Goal: Task Accomplishment & Management: Manage account settings

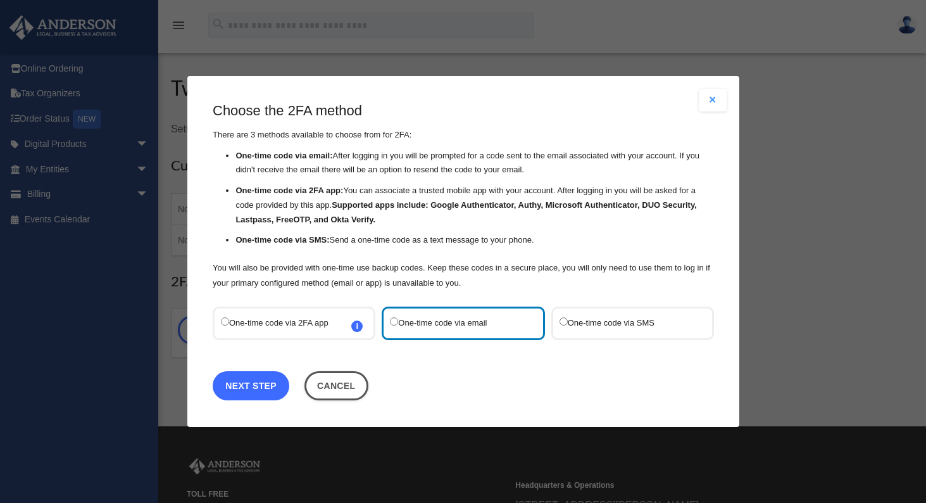
click at [258, 381] on link "Next Step" at bounding box center [251, 385] width 77 height 29
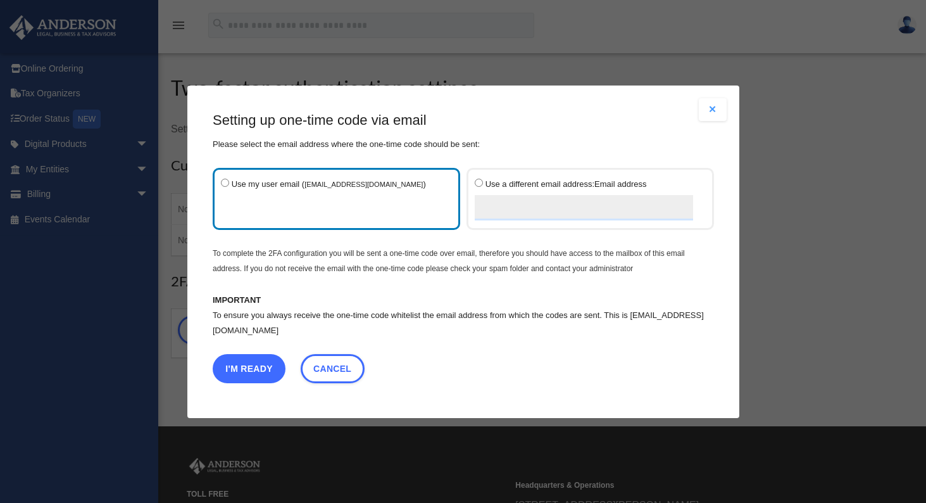
click at [250, 365] on button "I'm Ready" at bounding box center [249, 367] width 73 height 29
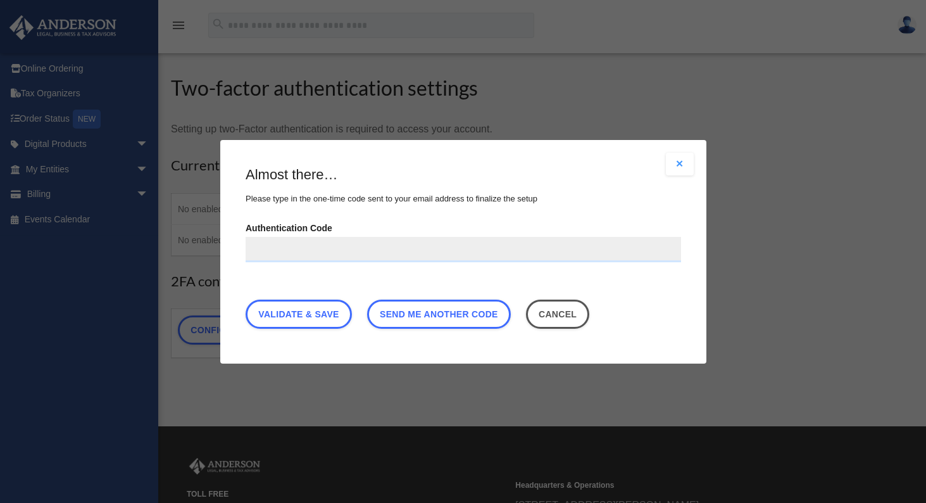
paste input "******"
type input "******"
click at [304, 313] on link "Validate & Save" at bounding box center [299, 313] width 106 height 29
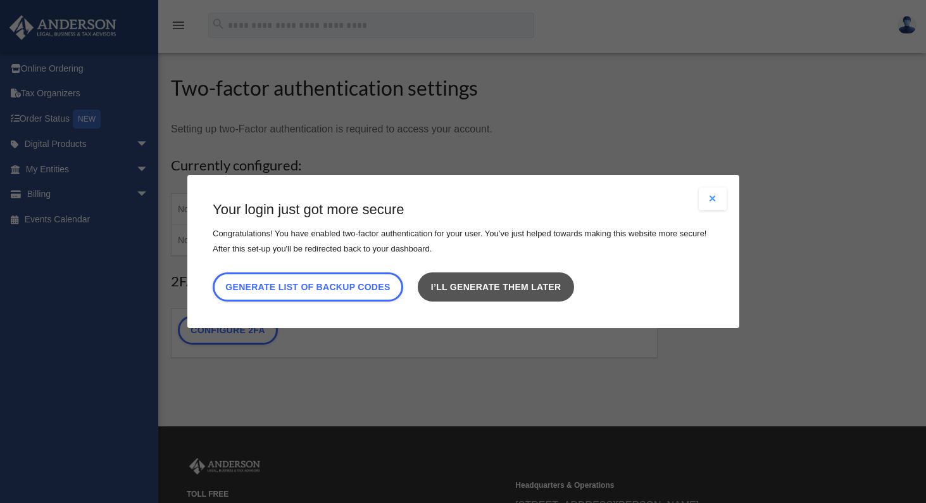
click at [501, 286] on link "I’ll generate them later" at bounding box center [496, 286] width 156 height 29
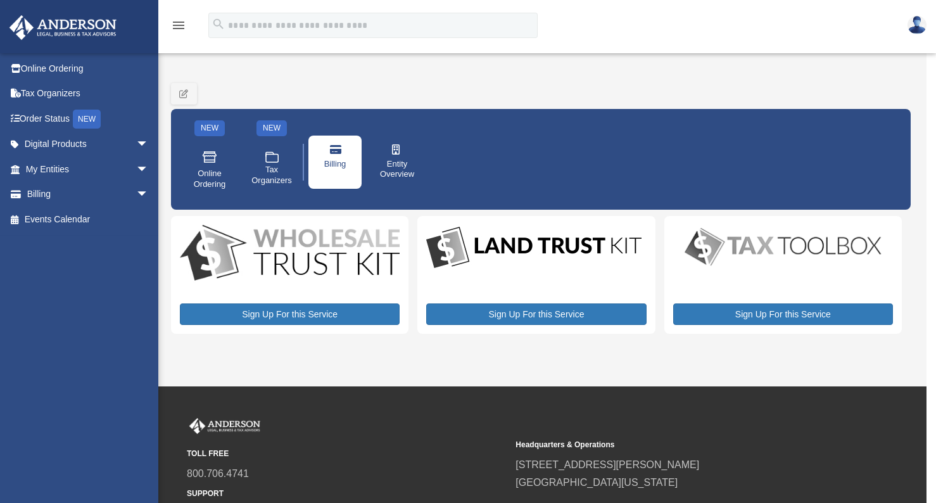
click at [337, 157] on link "Billing" at bounding box center [334, 162] width 53 height 53
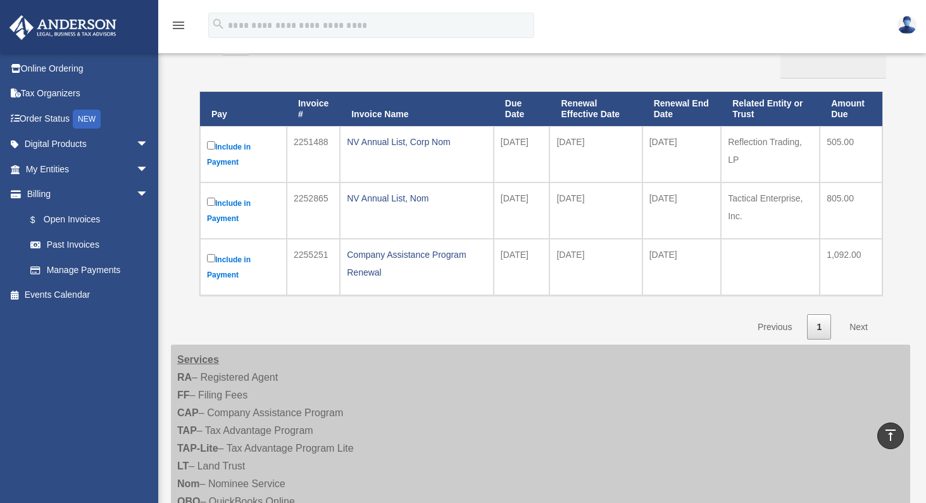
scroll to position [63, 0]
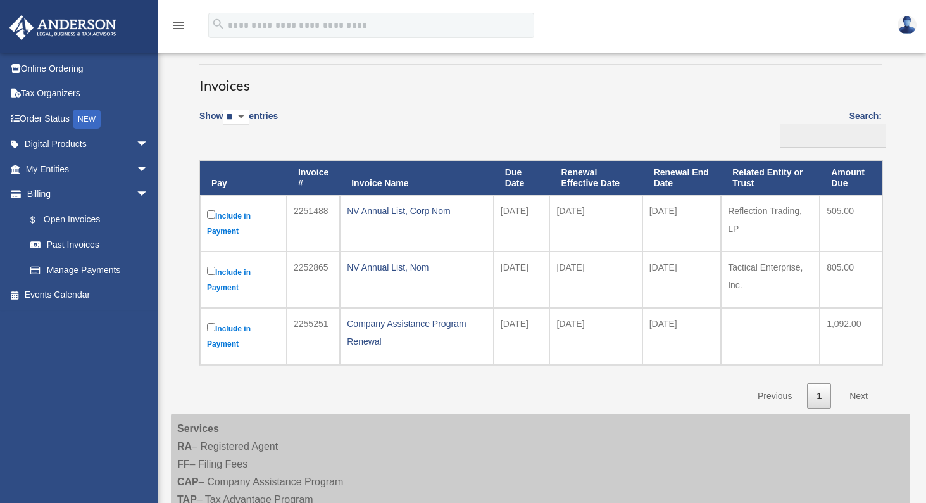
click at [856, 394] on link "Next" at bounding box center [858, 396] width 37 height 26
click at [77, 244] on link "Past Invoices" at bounding box center [93, 244] width 150 height 25
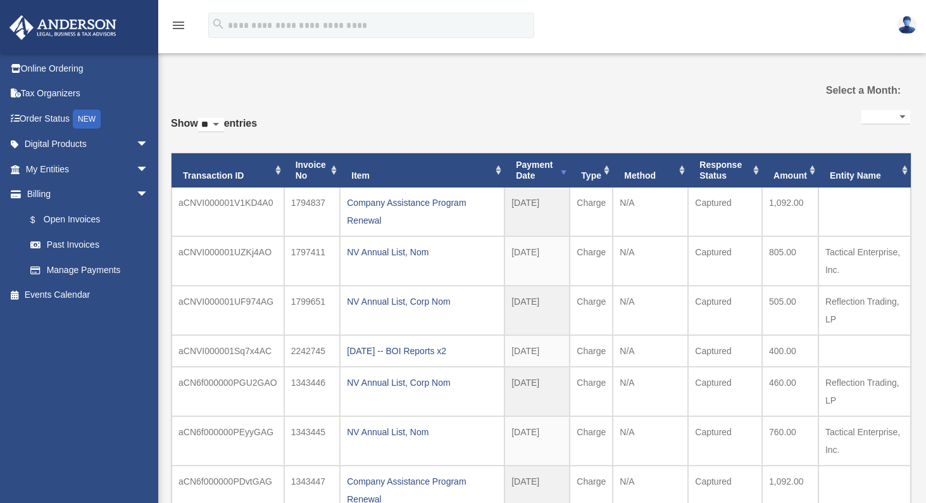
select select
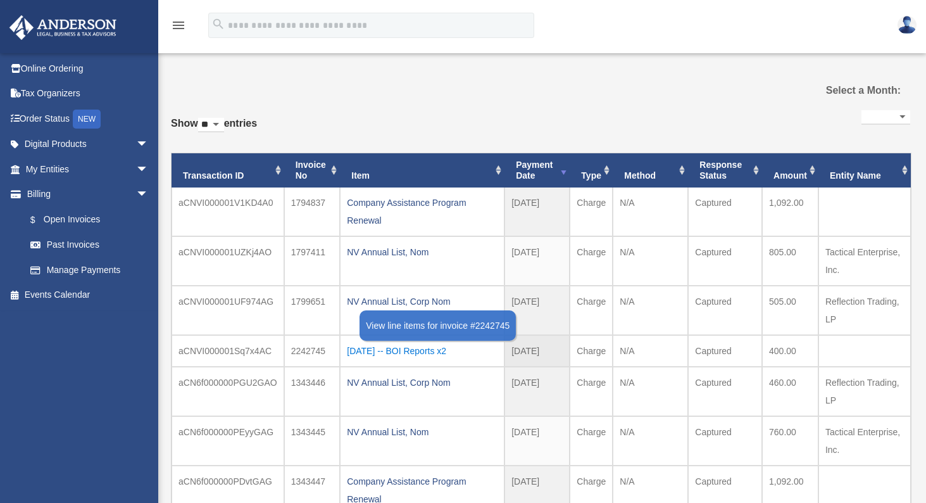
click at [431, 349] on div "[DATE] -- BOI Reports x2" at bounding box center [422, 351] width 151 height 18
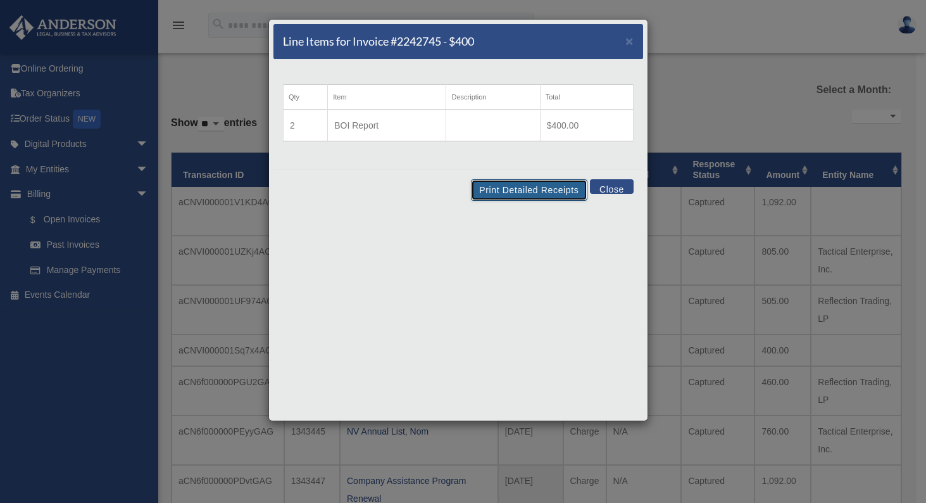
click at [519, 188] on button "Print Detailed Receipts" at bounding box center [529, 190] width 116 height 22
click at [613, 183] on button "Close" at bounding box center [612, 186] width 44 height 15
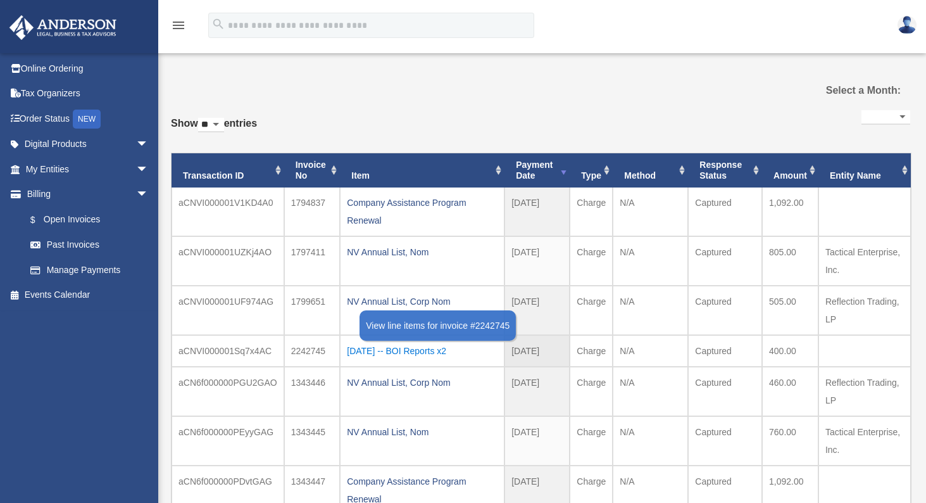
click at [431, 350] on div "2024.10.27 -- BOI Reports x2" at bounding box center [422, 351] width 151 height 18
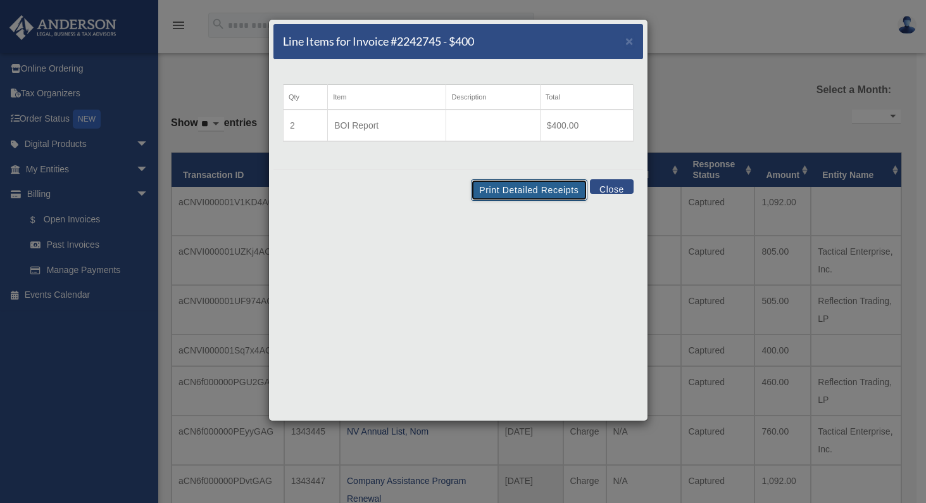
click at [542, 186] on button "Print Detailed Receipts" at bounding box center [529, 190] width 116 height 22
click at [617, 186] on button "Close" at bounding box center [612, 186] width 44 height 15
